Goal: Transaction & Acquisition: Book appointment/travel/reservation

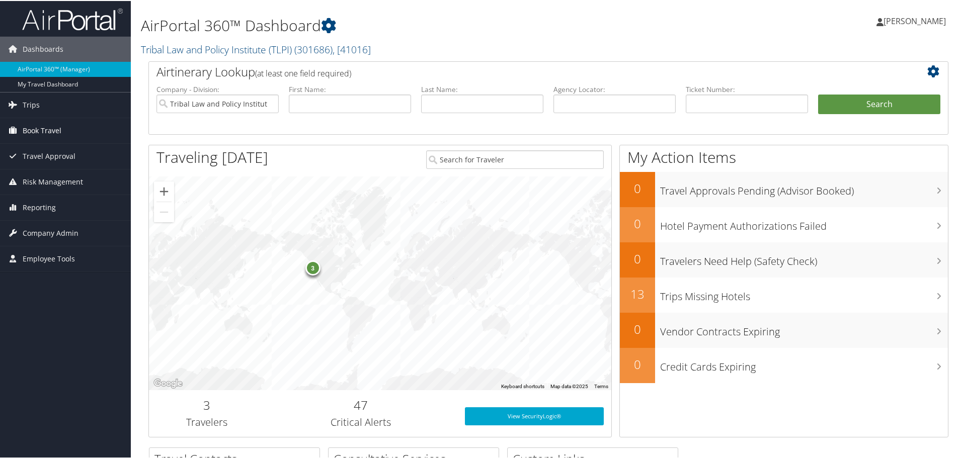
click at [76, 131] on link "Book Travel" at bounding box center [65, 129] width 131 height 25
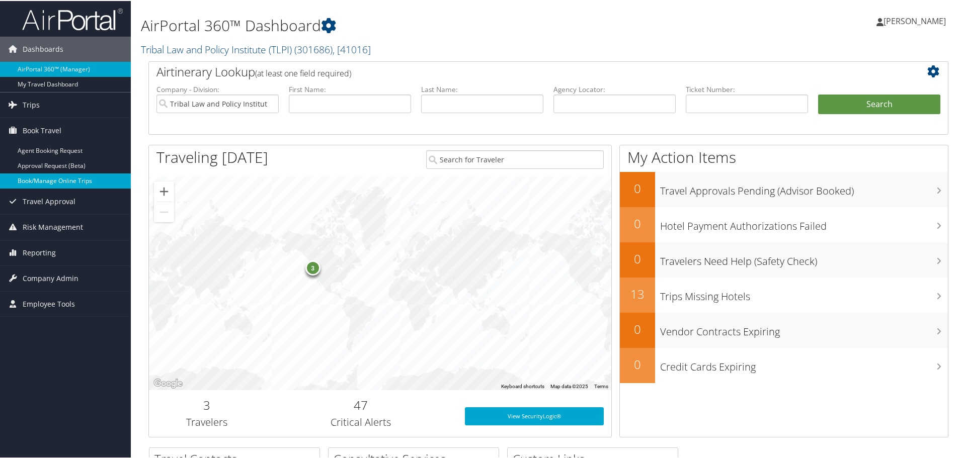
click at [74, 180] on link "Book/Manage Online Trips" at bounding box center [65, 180] width 131 height 15
